Goal: Find specific page/section: Find specific page/section

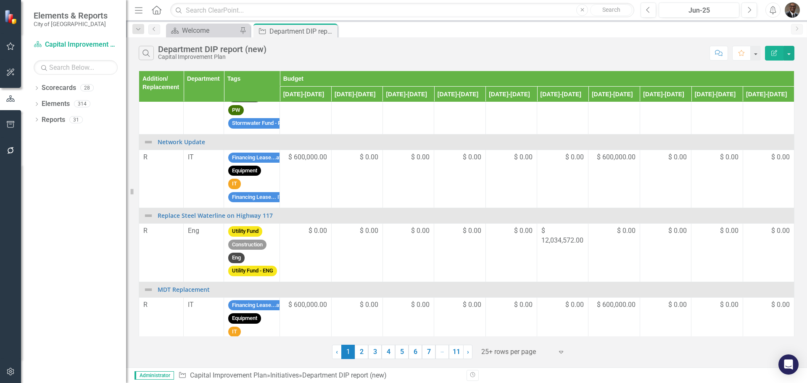
scroll to position [252, 0]
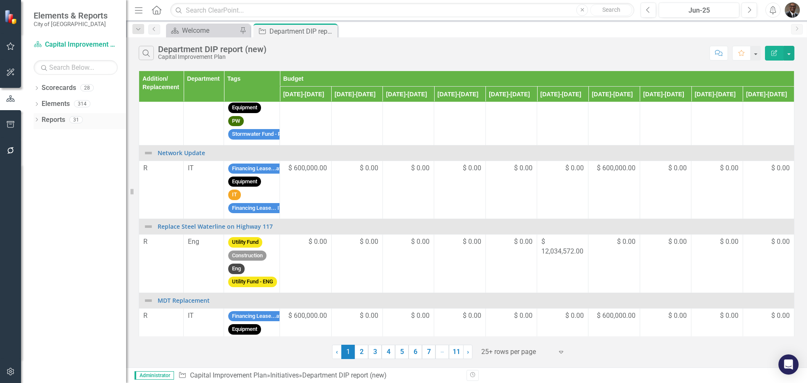
click at [59, 120] on link "Reports" at bounding box center [54, 120] width 24 height 10
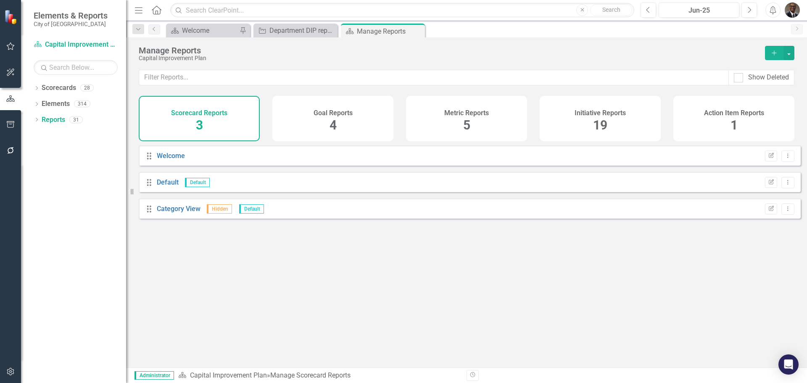
click at [599, 124] on span "19" at bounding box center [600, 125] width 14 height 15
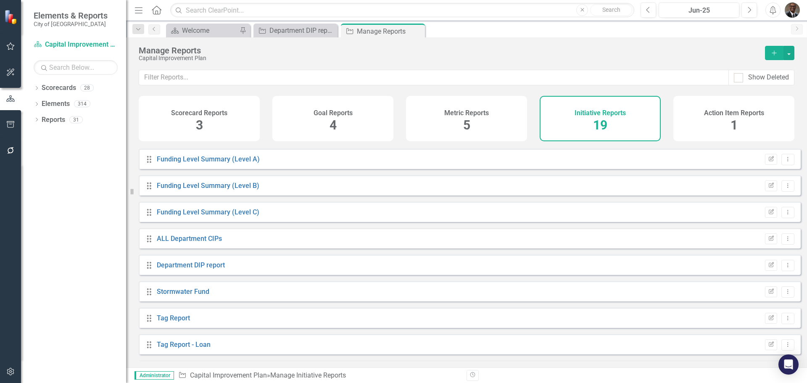
scroll to position [210, 0]
click at [177, 161] on link "Funding Level Summary (Level A)" at bounding box center [208, 157] width 103 height 8
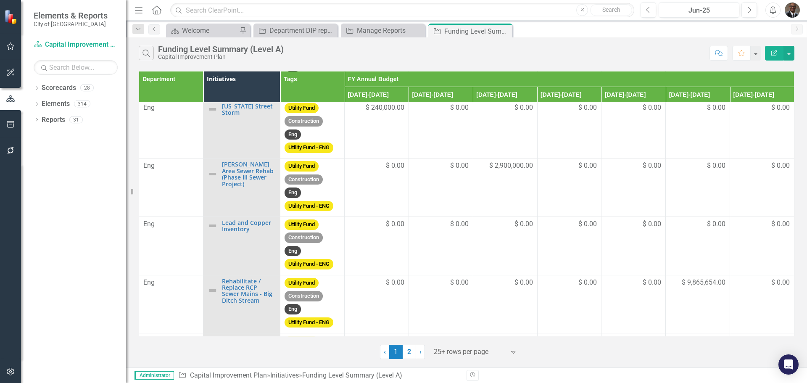
scroll to position [1123, 0]
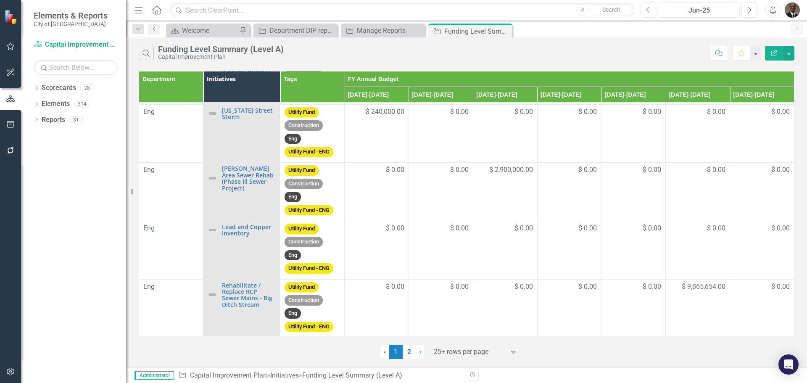
click at [137, 11] on icon "button" at bounding box center [139, 10] width 8 height 6
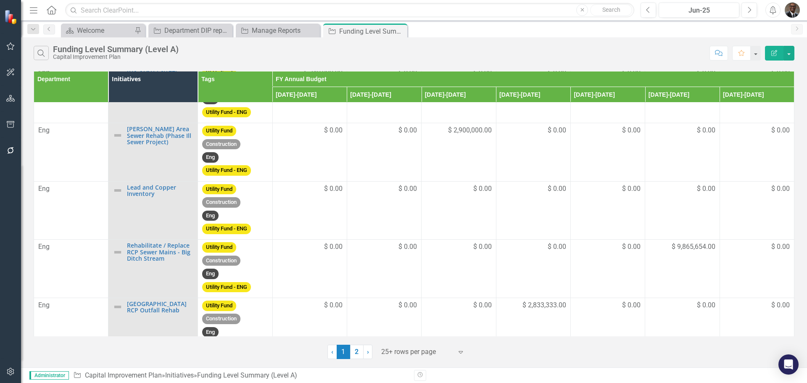
scroll to position [1157, 0]
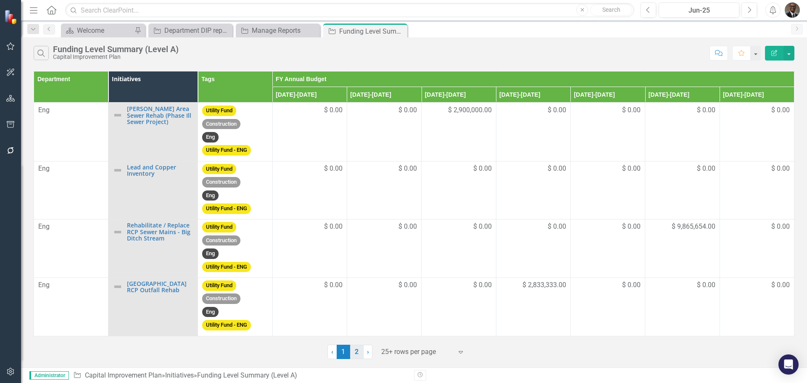
click at [356, 352] on link "2" at bounding box center [356, 352] width 13 height 14
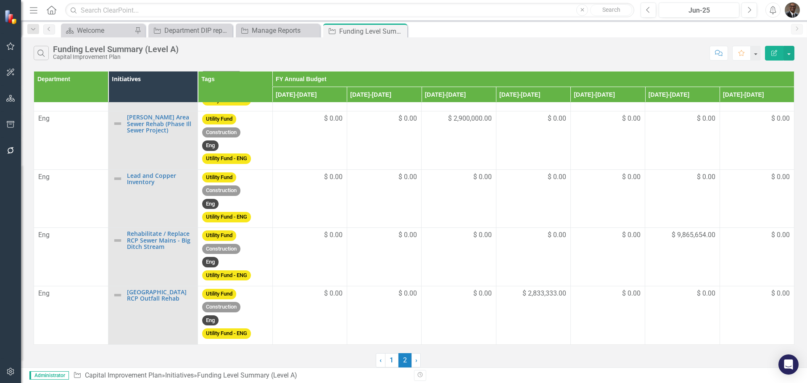
scroll to position [0, 0]
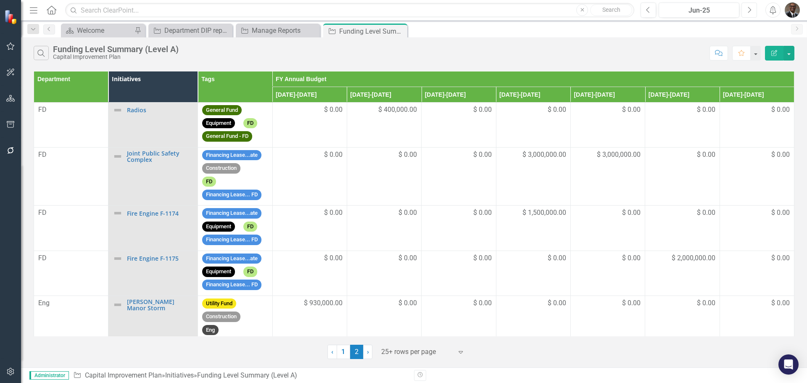
click at [751, 8] on icon "Next" at bounding box center [749, 10] width 5 height 8
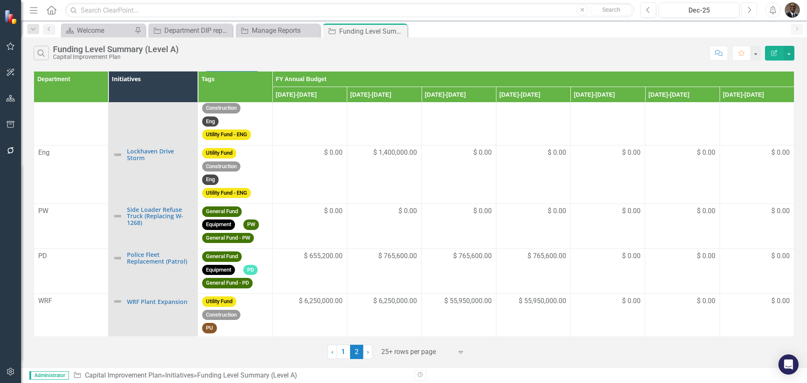
scroll to position [180, 0]
